Goal: Complete application form

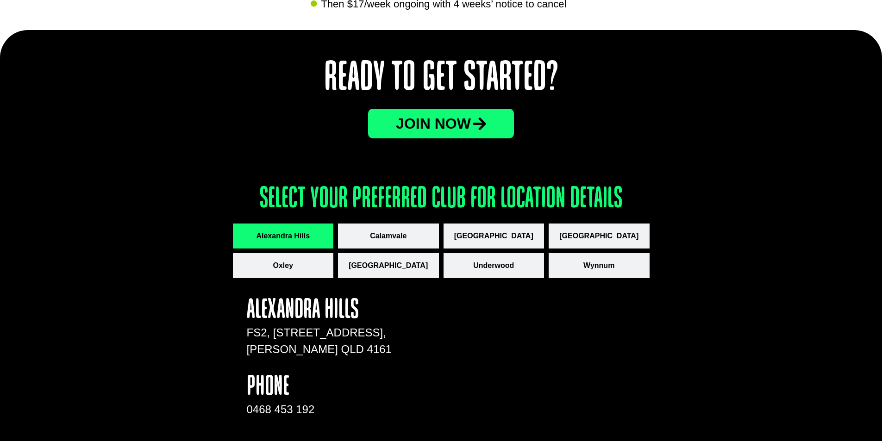
scroll to position [1158, 0]
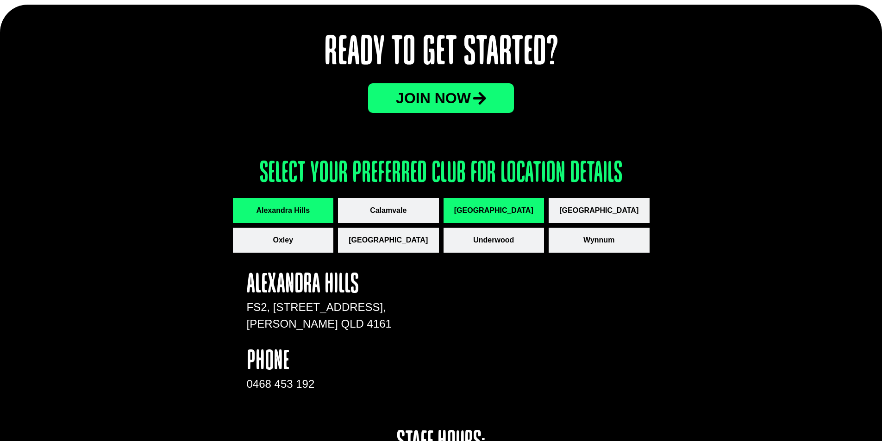
click at [494, 206] on span "[GEOGRAPHIC_DATA]" at bounding box center [493, 210] width 79 height 11
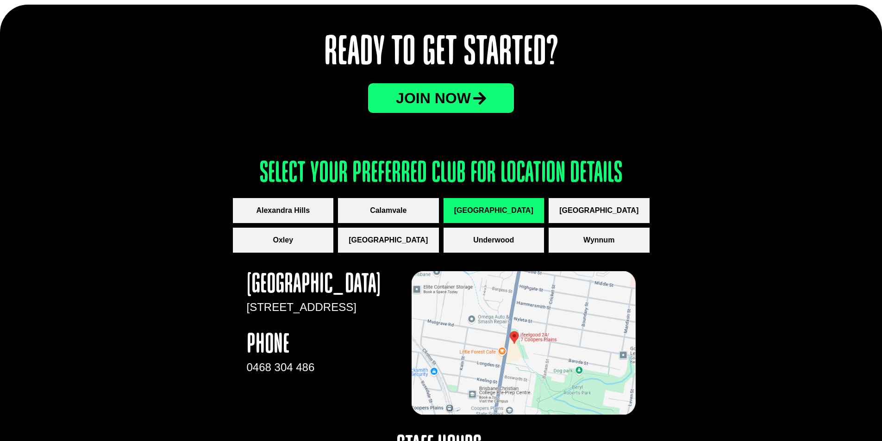
click at [467, 95] on span "JOin now" at bounding box center [433, 98] width 75 height 15
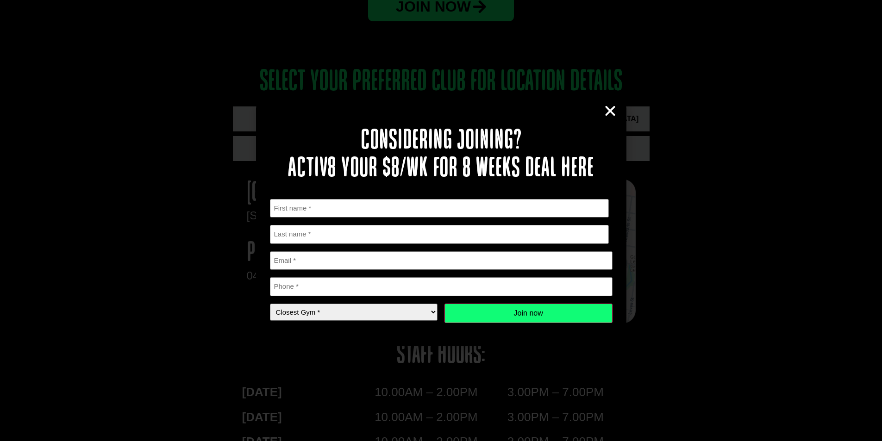
scroll to position [1297, 0]
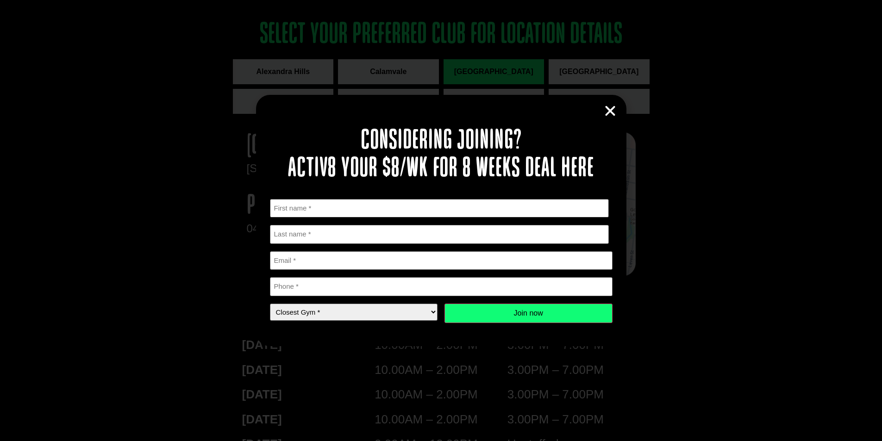
click at [490, 206] on input "First" at bounding box center [440, 208] width 340 height 19
type input "Jason"
type input "Wong"
type input "jasoncywong@gmail.com"
type input "0450885164"
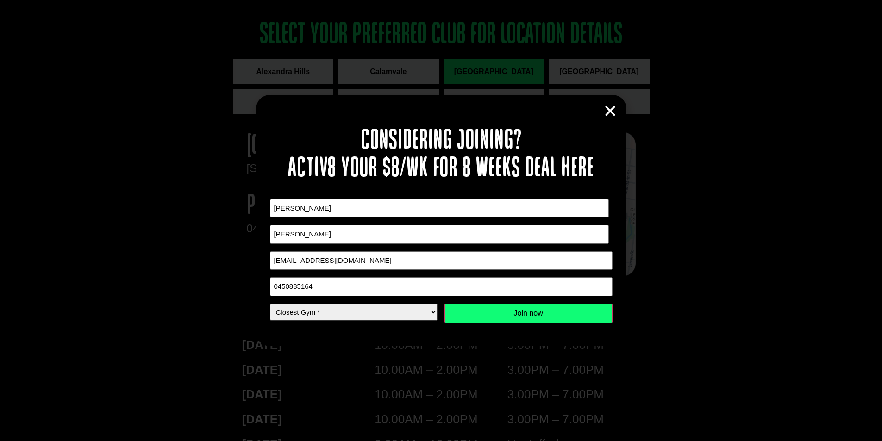
click at [408, 311] on select "Closest Gym * Alexandra Hills Calamvale Coopers Plains Middle Park Oxley Park R…" at bounding box center [354, 312] width 168 height 17
select select "[GEOGRAPHIC_DATA]"
click at [270, 304] on select "Closest Gym * Alexandra Hills Calamvale Coopers Plains Middle Park Oxley Park R…" at bounding box center [354, 312] width 168 height 17
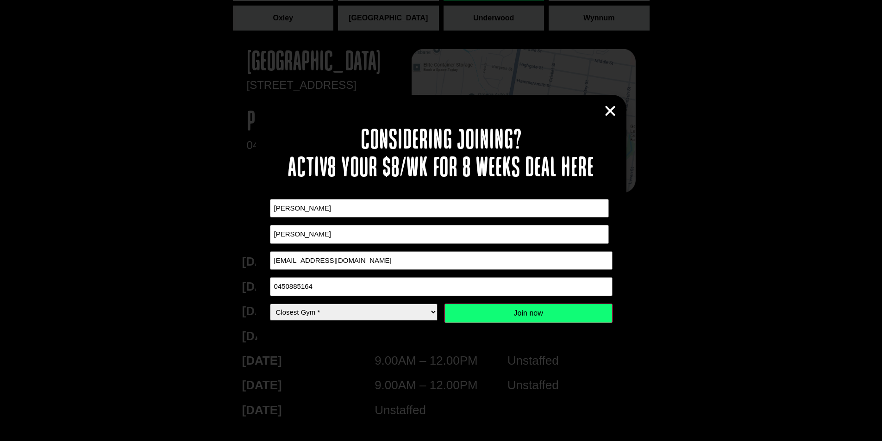
scroll to position [1390, 0]
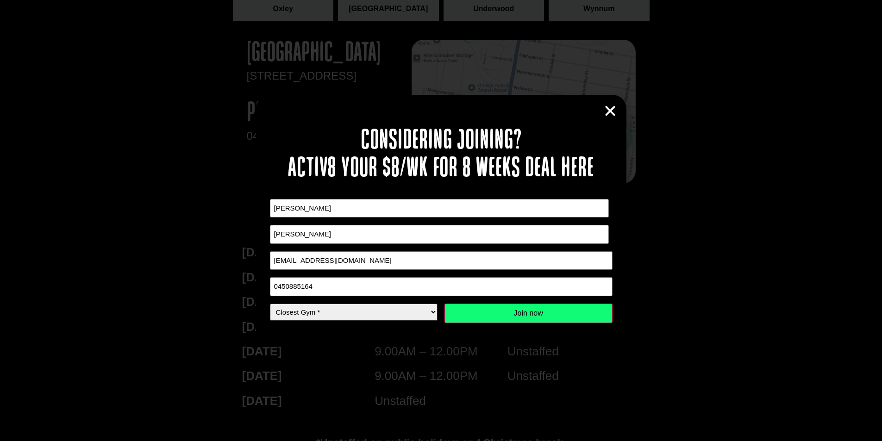
click at [426, 314] on select "Closest Gym * Alexandra Hills Calamvale Coopers Plains Middle Park Oxley Park R…" at bounding box center [354, 312] width 168 height 17
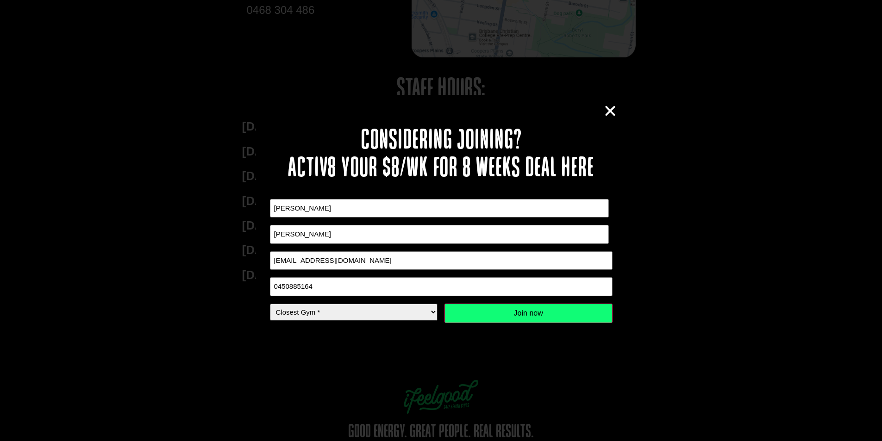
scroll to position [1562, 0]
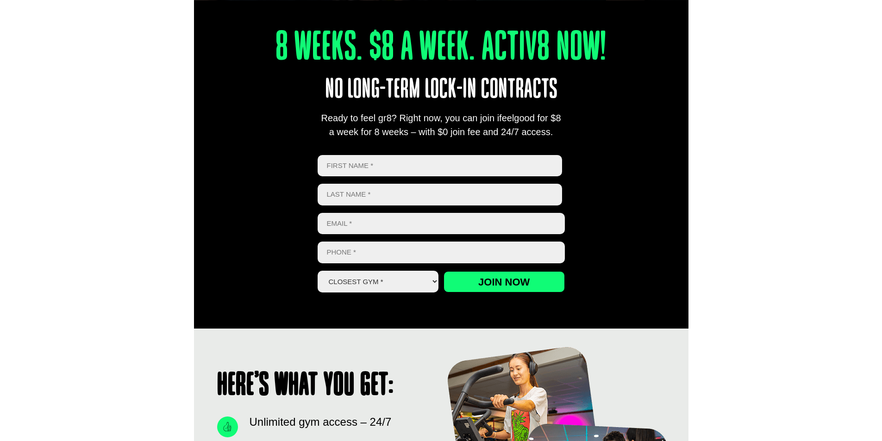
scroll to position [264, 0]
